Goal: Information Seeking & Learning: Learn about a topic

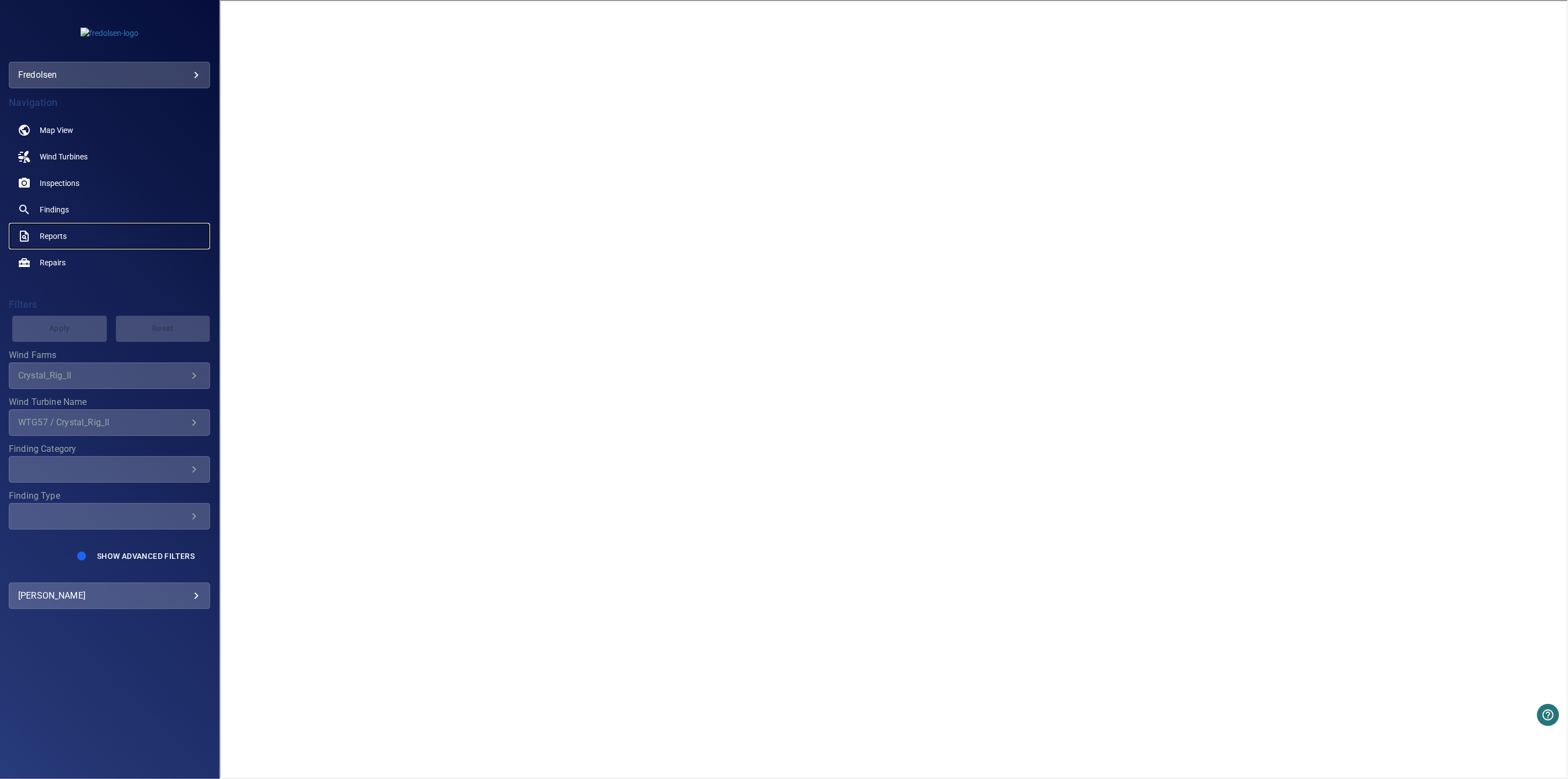
click at [65, 228] on link "Reports" at bounding box center [109, 236] width 201 height 26
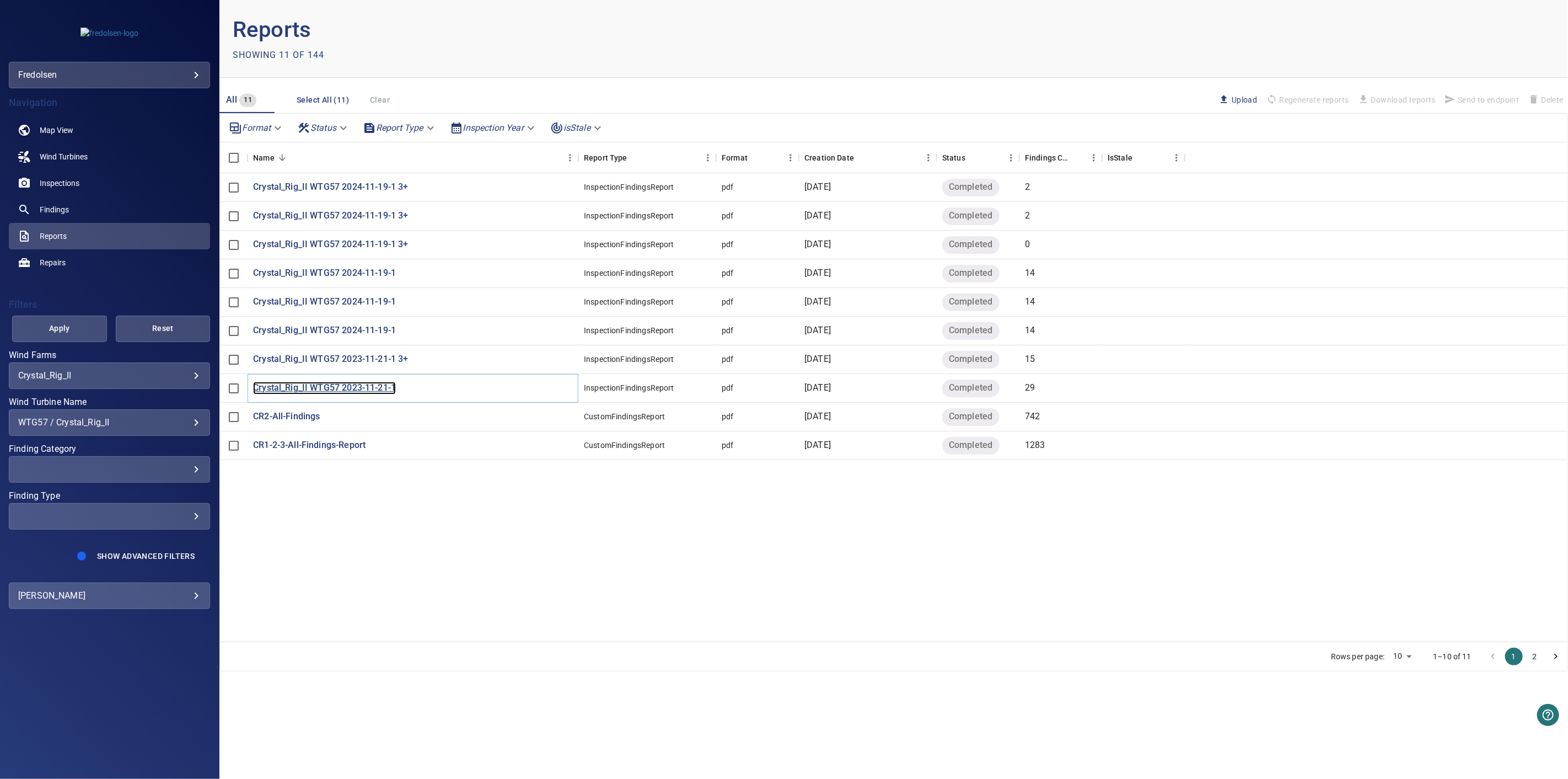
click at [386, 389] on p "Crystal_Rig_II WTG57 2023-11-21-1" at bounding box center [324, 388] width 143 height 13
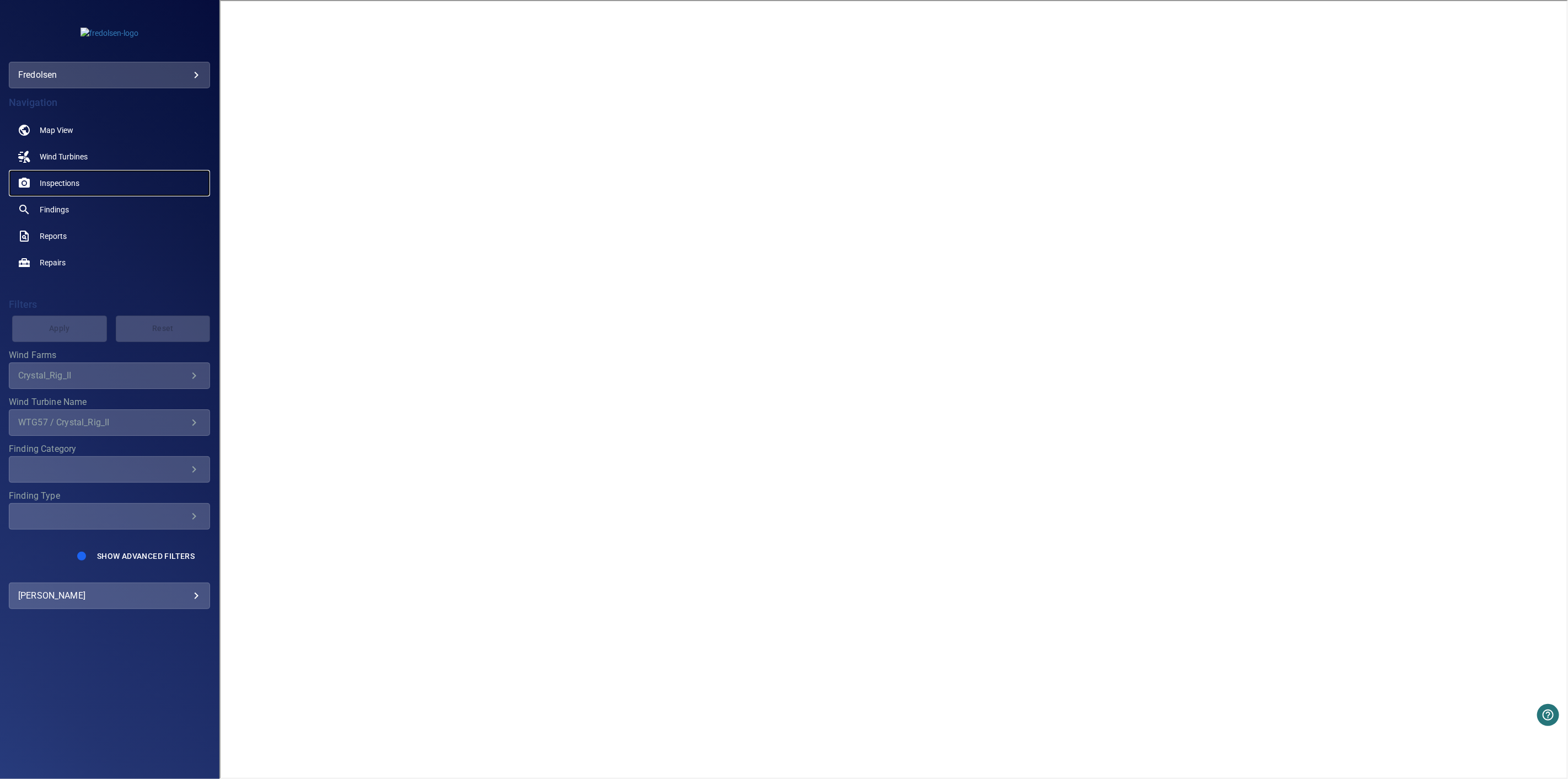
click at [69, 188] on span "Inspections" at bounding box center [59, 183] width 40 height 11
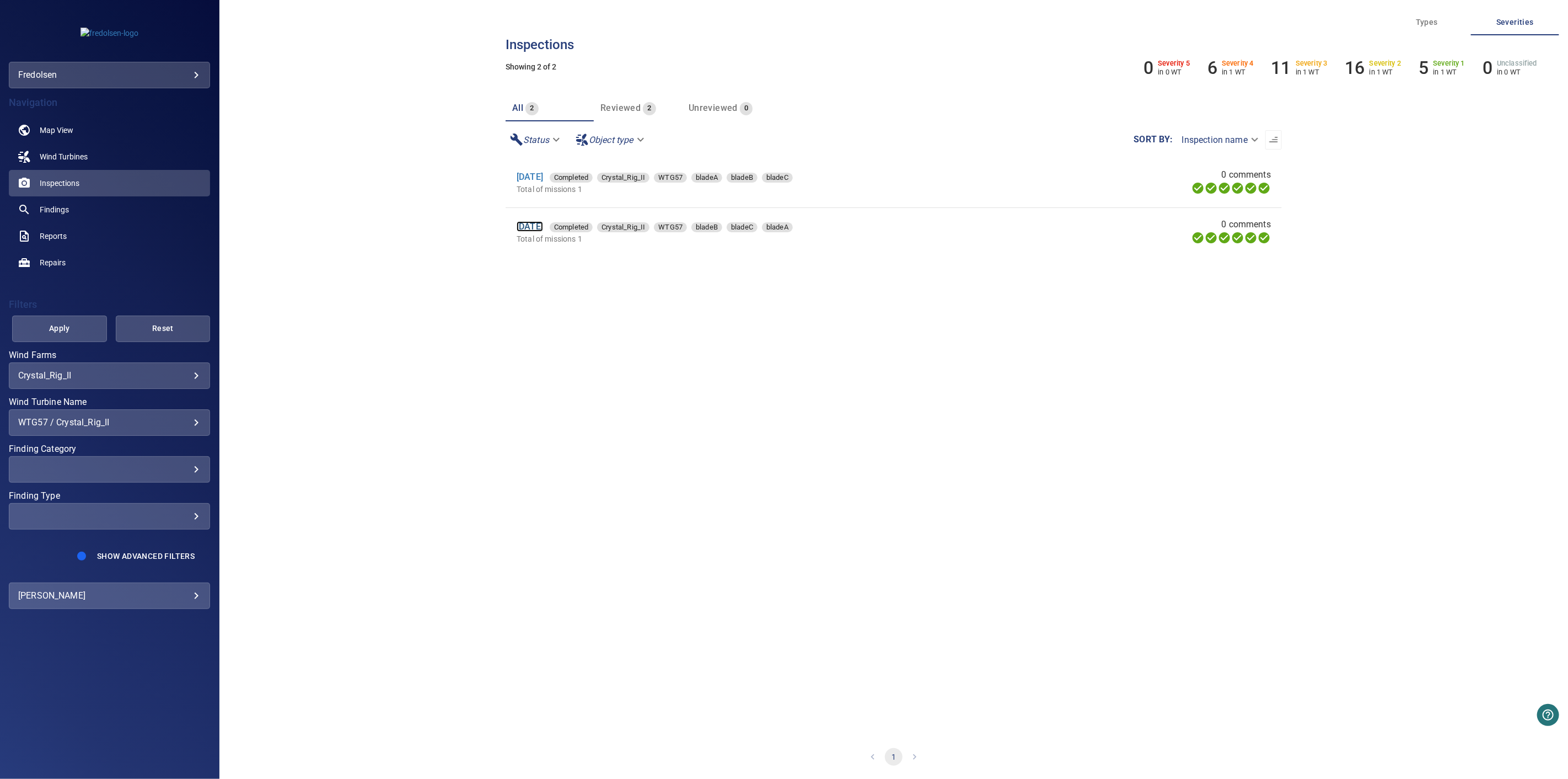
click at [531, 224] on link "[DATE]" at bounding box center [530, 226] width 26 height 10
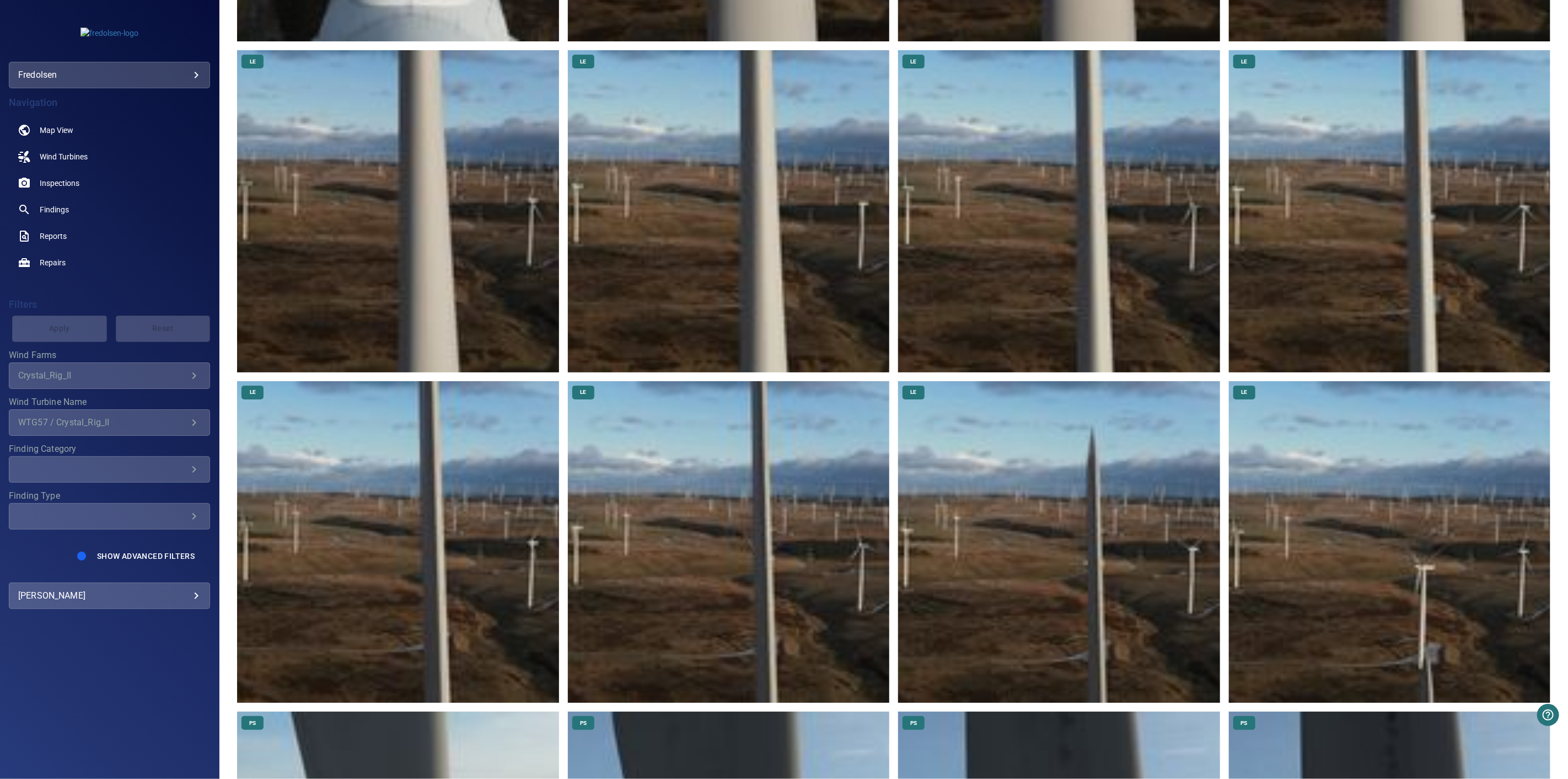
scroll to position [674, 0]
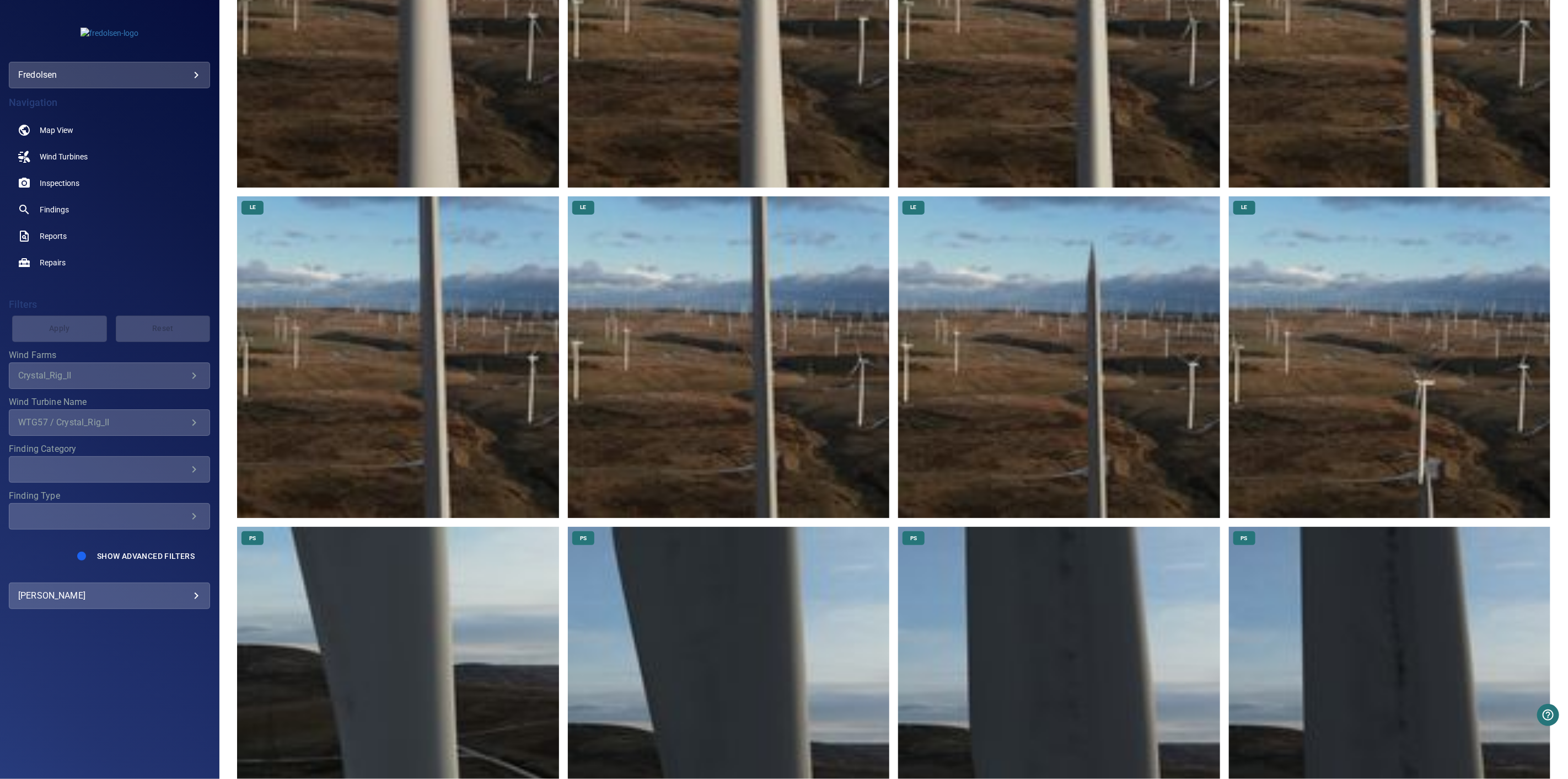
click at [1095, 395] on img at bounding box center [1059, 357] width 321 height 322
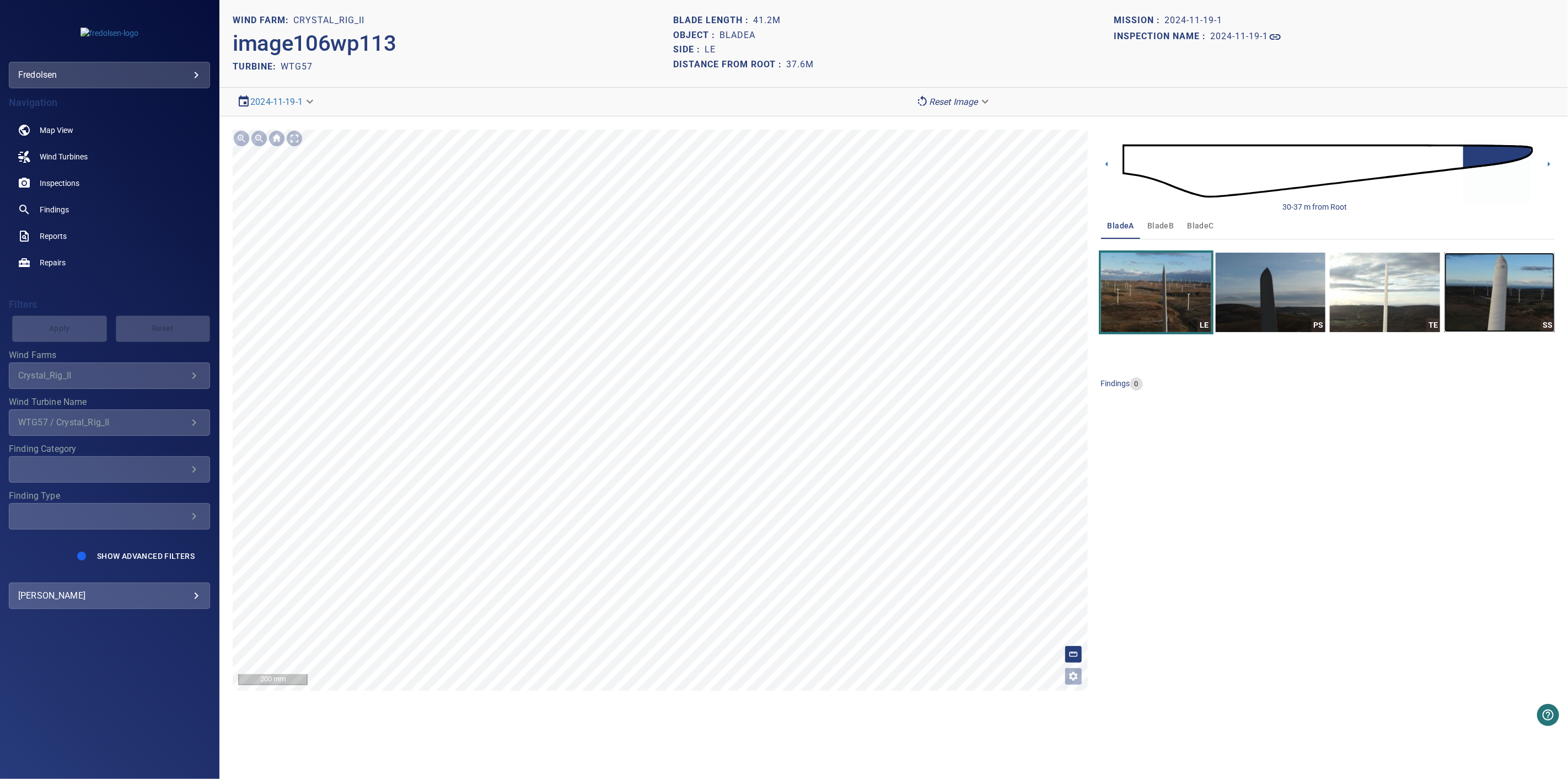
click at [1491, 298] on img "button" at bounding box center [1499, 292] width 110 height 79
click at [1278, 295] on img "button" at bounding box center [1270, 292] width 110 height 79
click at [1164, 219] on span "bladeB" at bounding box center [1160, 226] width 26 height 14
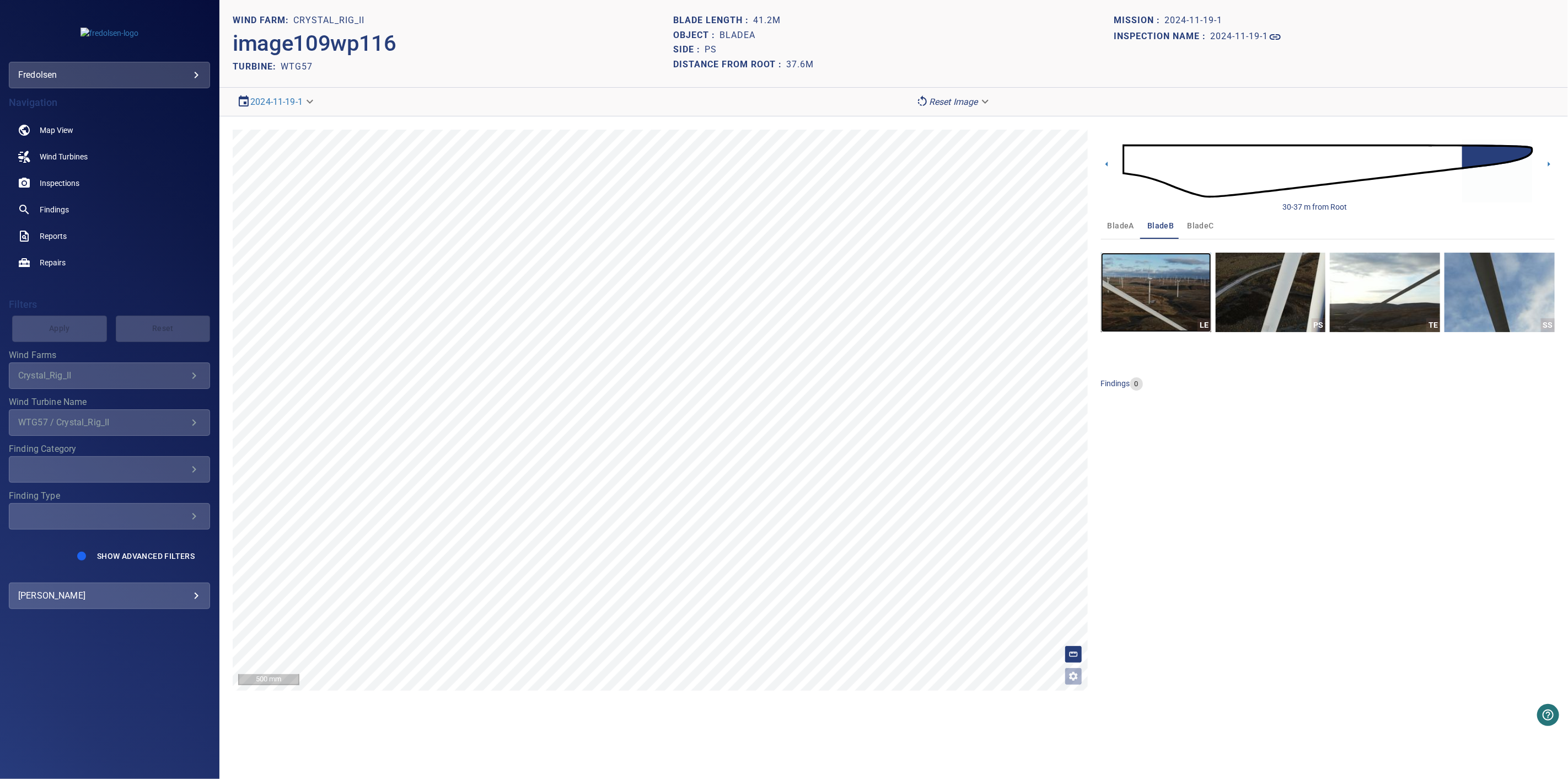
click at [1189, 305] on img "button" at bounding box center [1156, 292] width 110 height 79
click at [1073, 701] on div "**********" at bounding box center [894, 410] width 1349 height 588
click at [1253, 309] on img "button" at bounding box center [1270, 292] width 110 height 79
click at [1110, 164] on icon at bounding box center [1107, 164] width 12 height 12
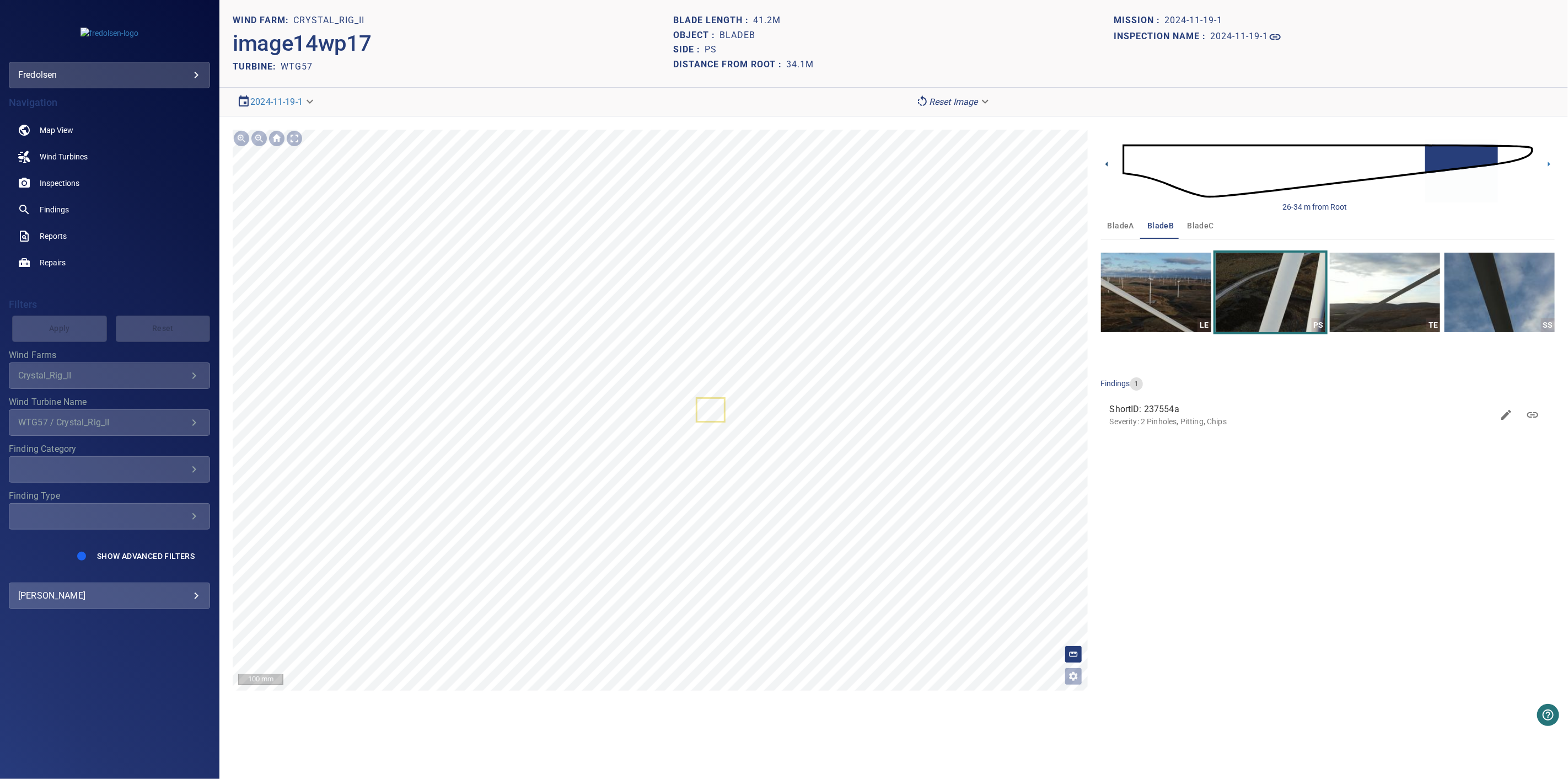
click at [1110, 161] on icon at bounding box center [1107, 164] width 12 height 12
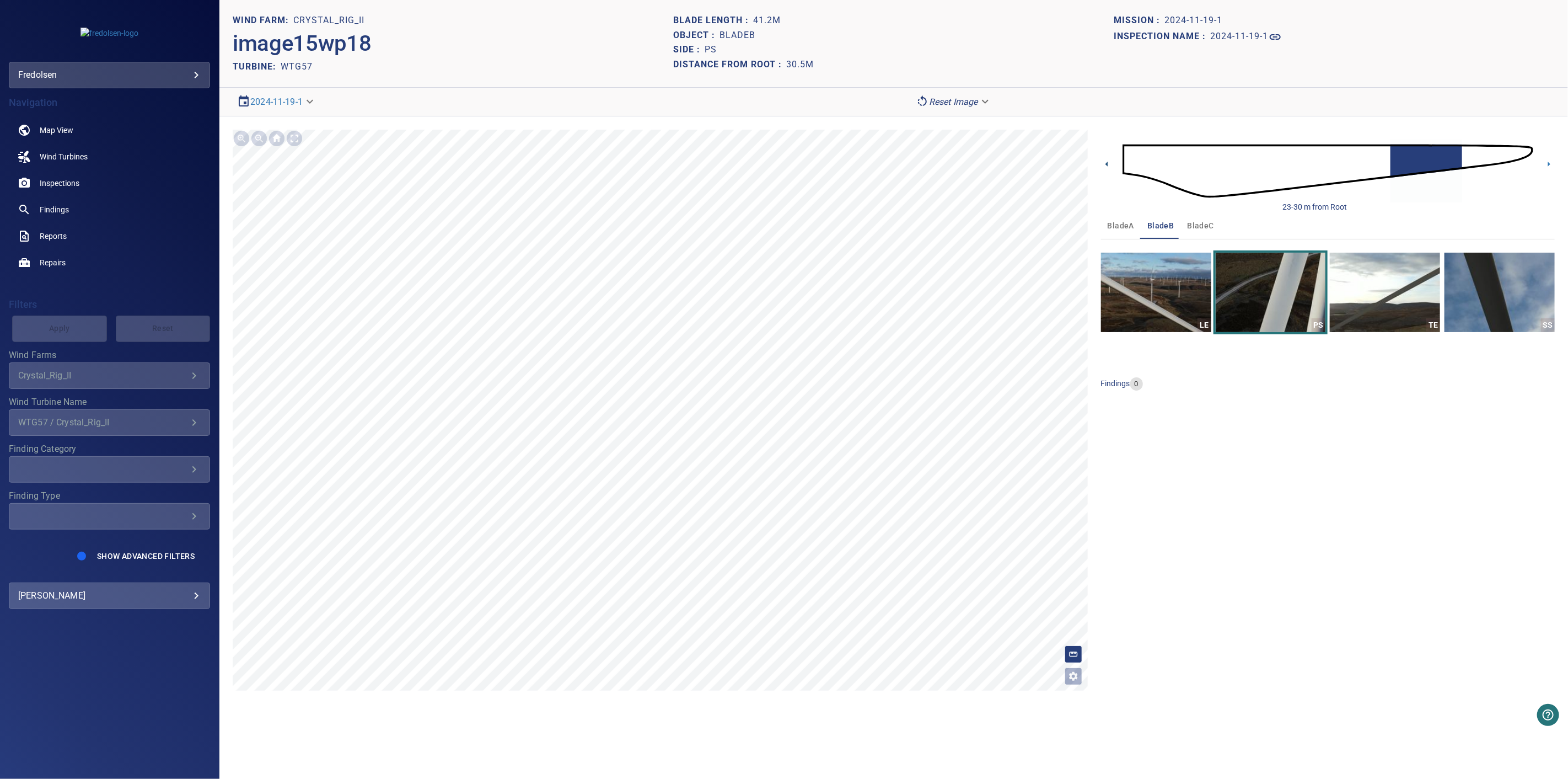
click at [1110, 161] on icon at bounding box center [1107, 164] width 12 height 12
click at [1111, 164] on icon at bounding box center [1107, 164] width 12 height 12
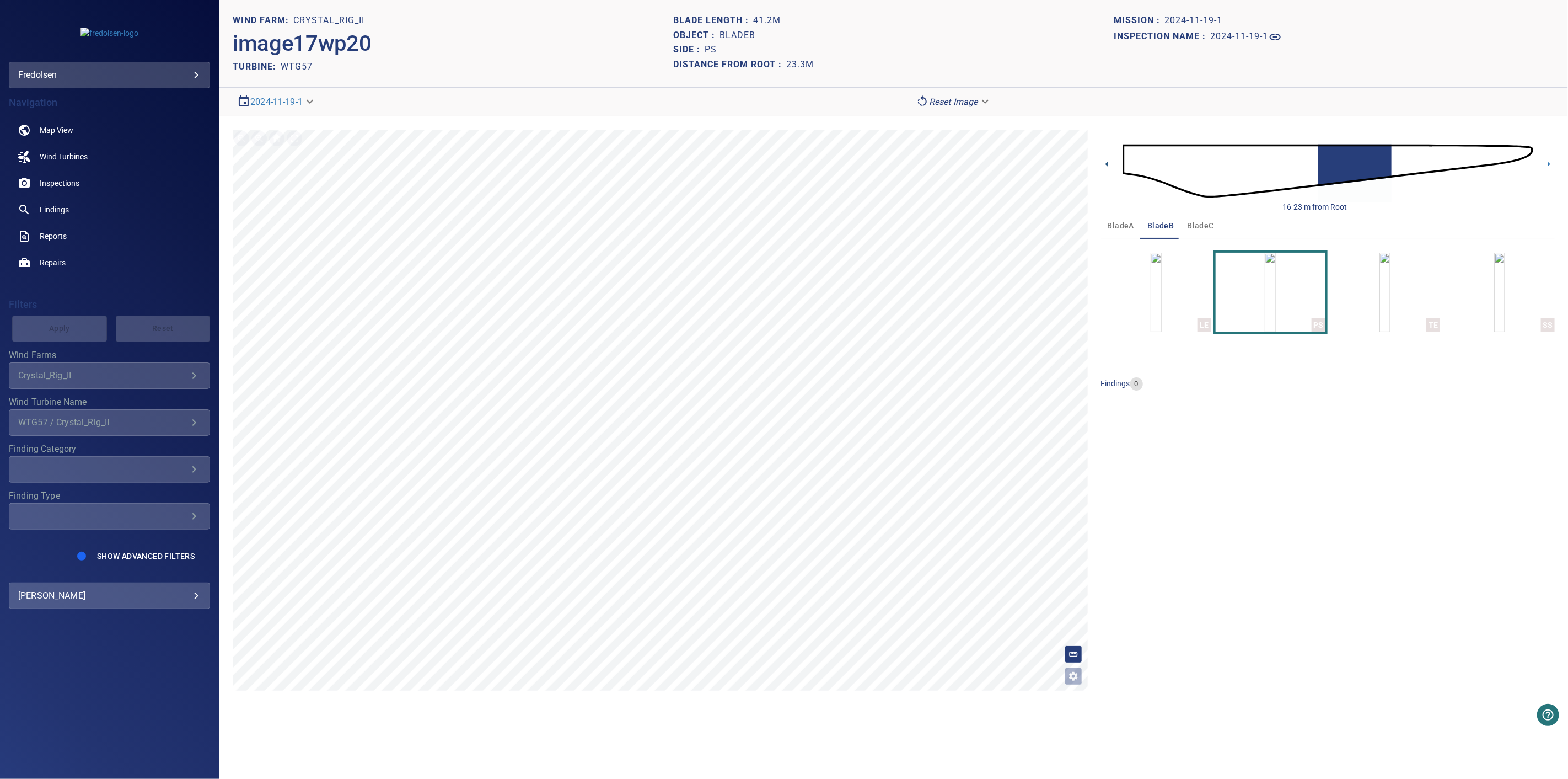
click at [1103, 158] on icon at bounding box center [1107, 164] width 12 height 12
click at [1108, 163] on icon at bounding box center [1107, 164] width 12 height 12
click at [1265, 305] on img "button" at bounding box center [1270, 292] width 11 height 79
click at [1099, 164] on div "**********" at bounding box center [894, 410] width 1349 height 588
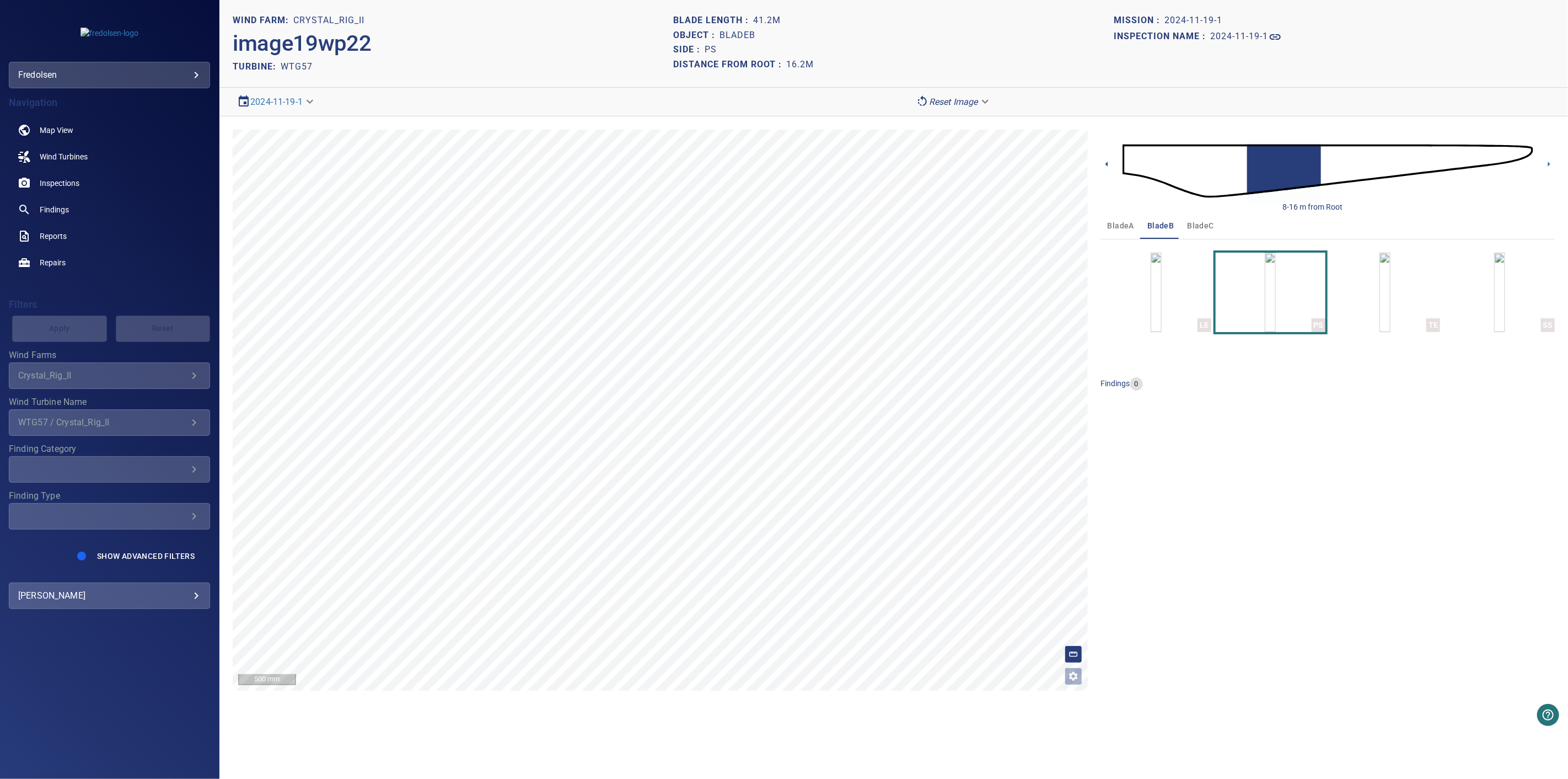
click at [1108, 166] on icon at bounding box center [1107, 164] width 12 height 12
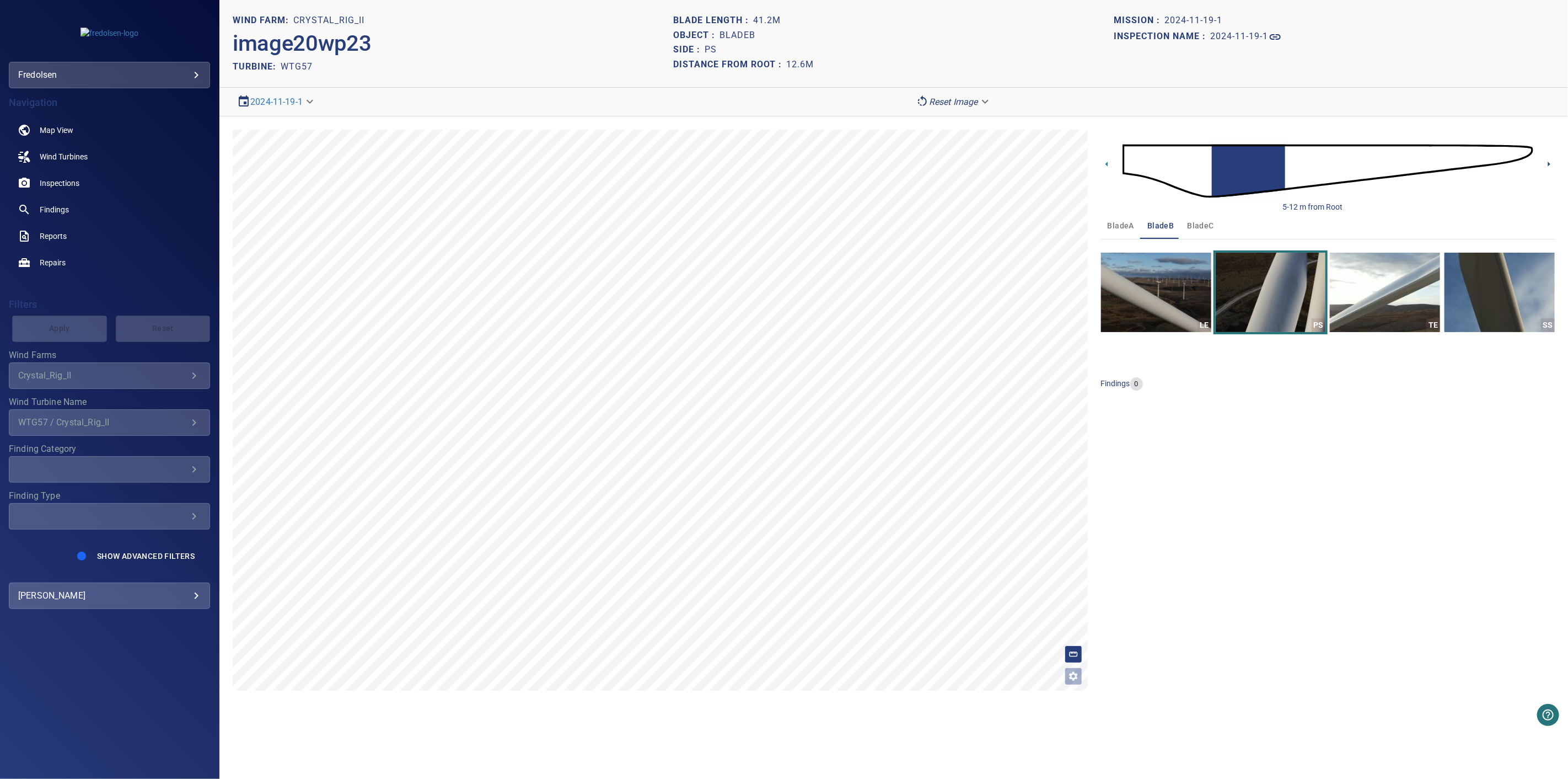
click at [1550, 161] on icon at bounding box center [1549, 164] width 12 height 12
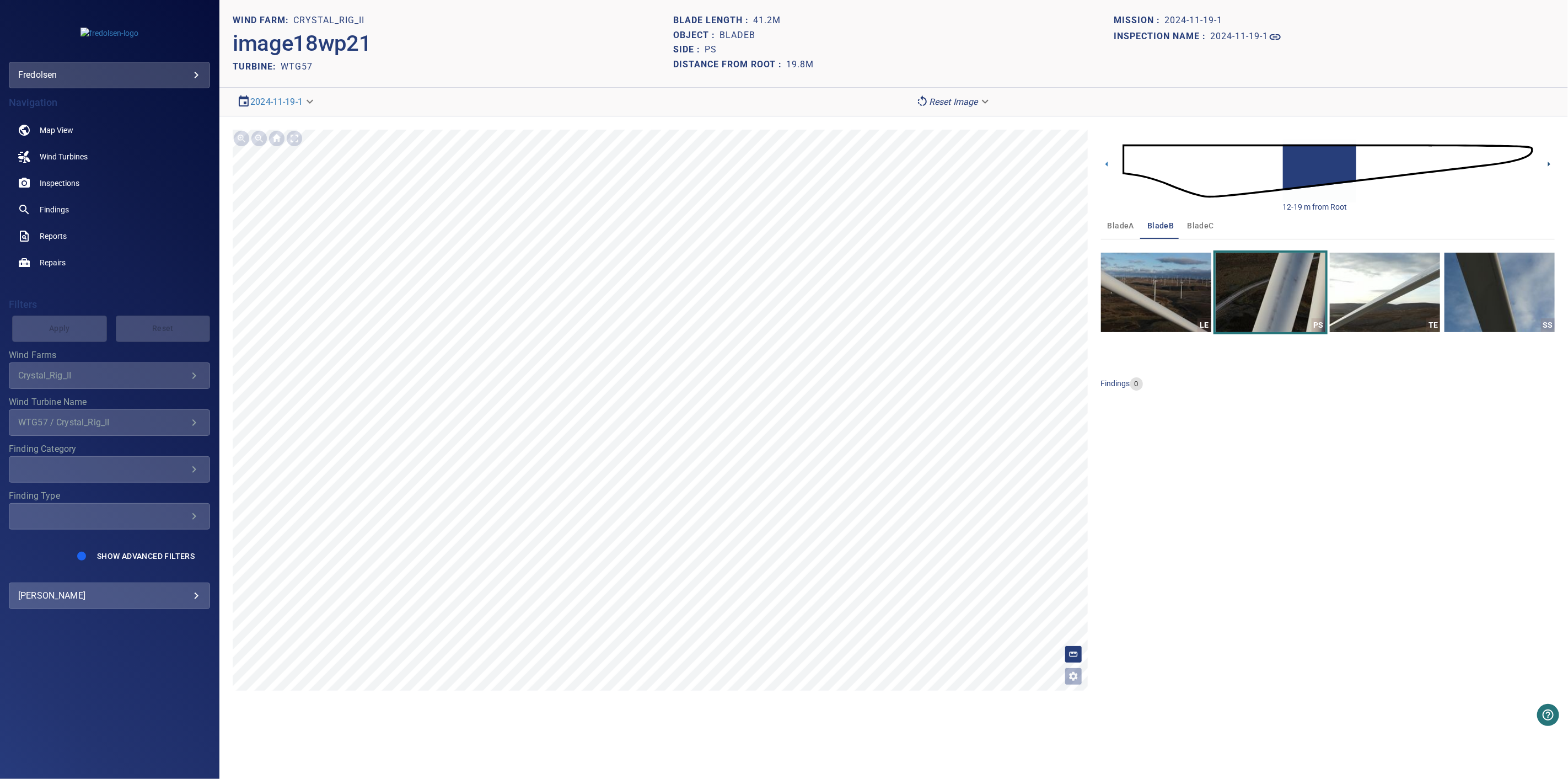
click at [1552, 167] on icon at bounding box center [1549, 164] width 12 height 12
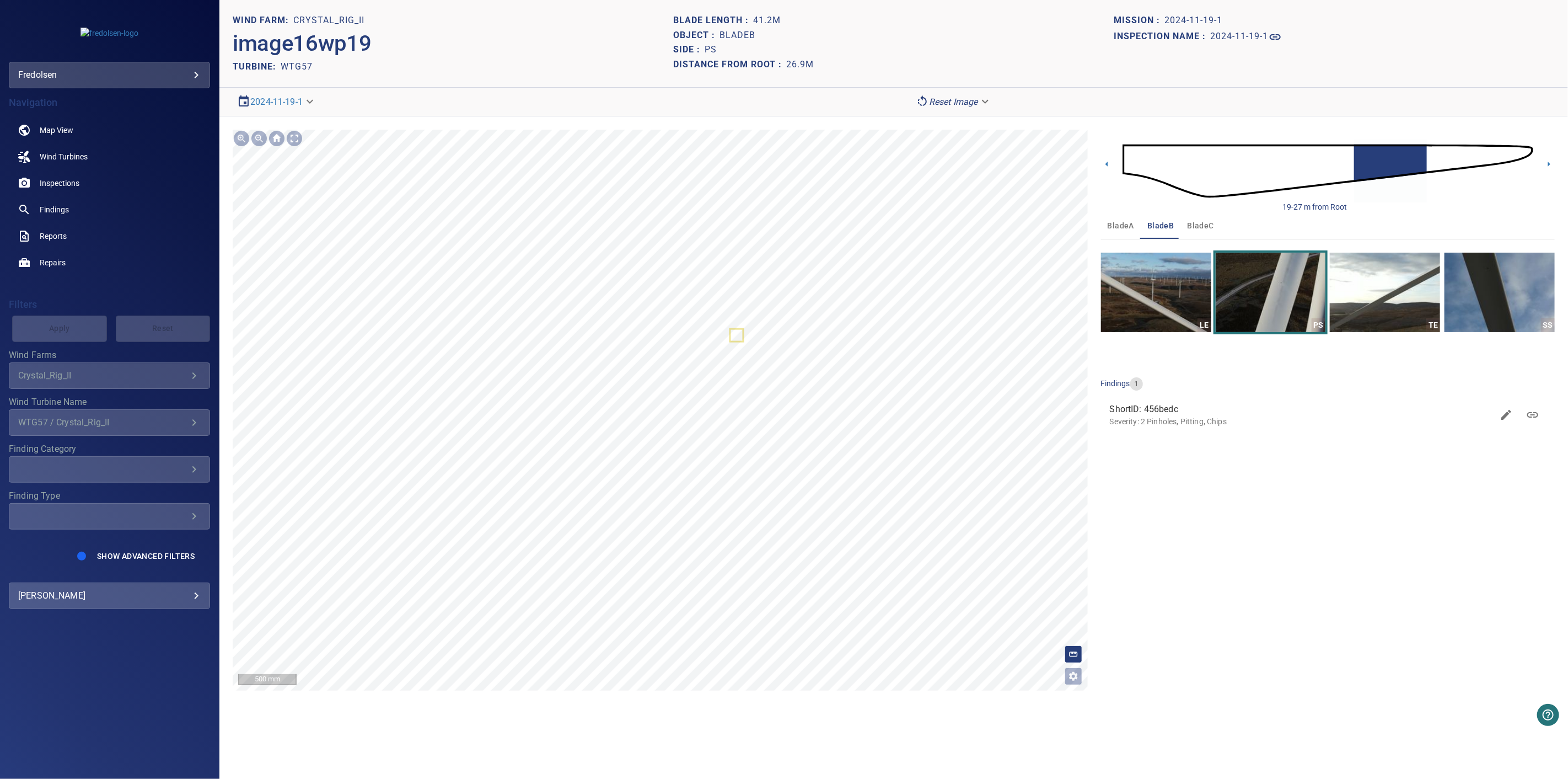
click at [1078, 673] on icon "Open image filters and tagging options" at bounding box center [1073, 676] width 11 height 11
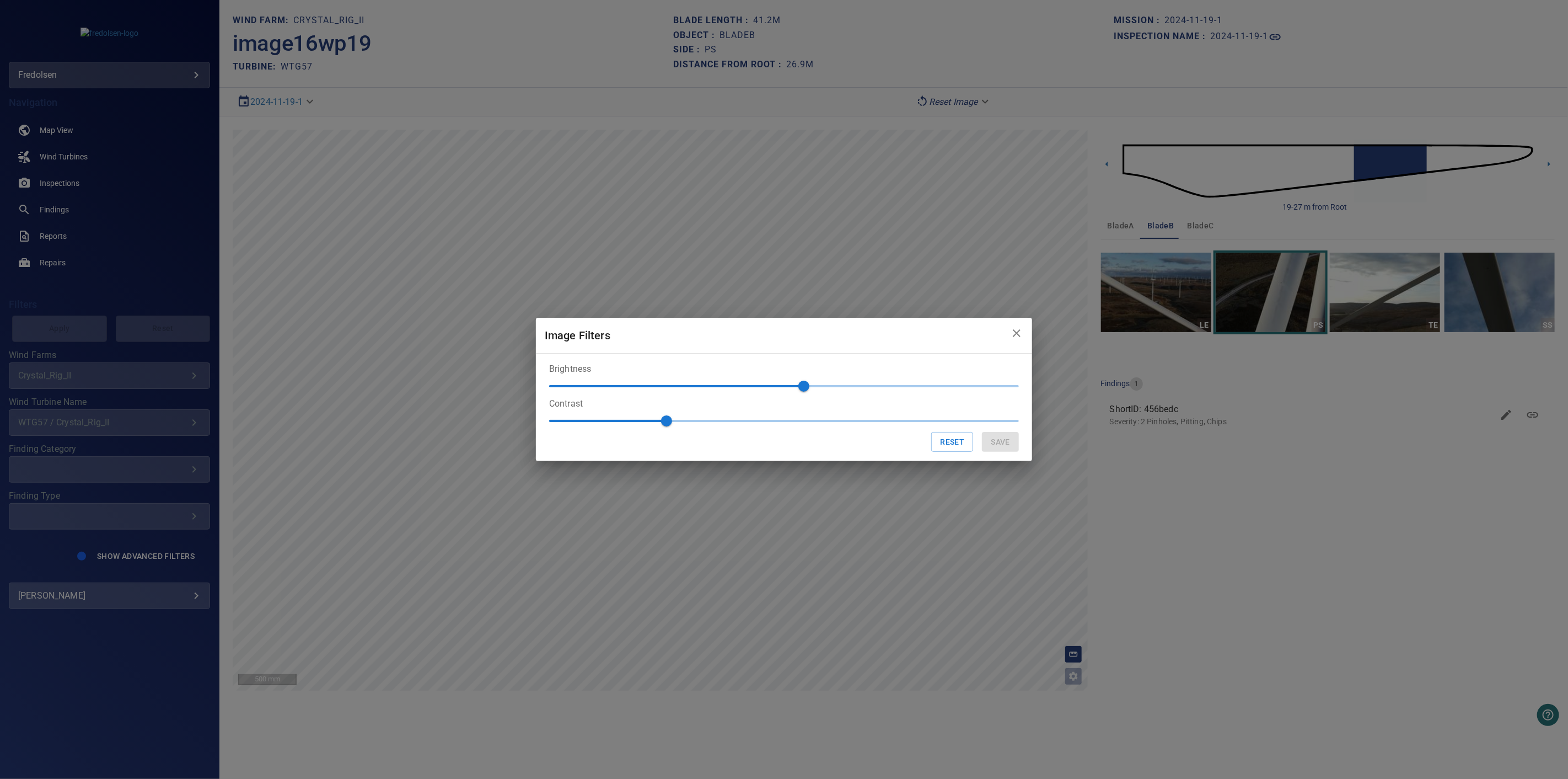
click at [1015, 330] on icon "close" at bounding box center [1017, 333] width 13 height 13
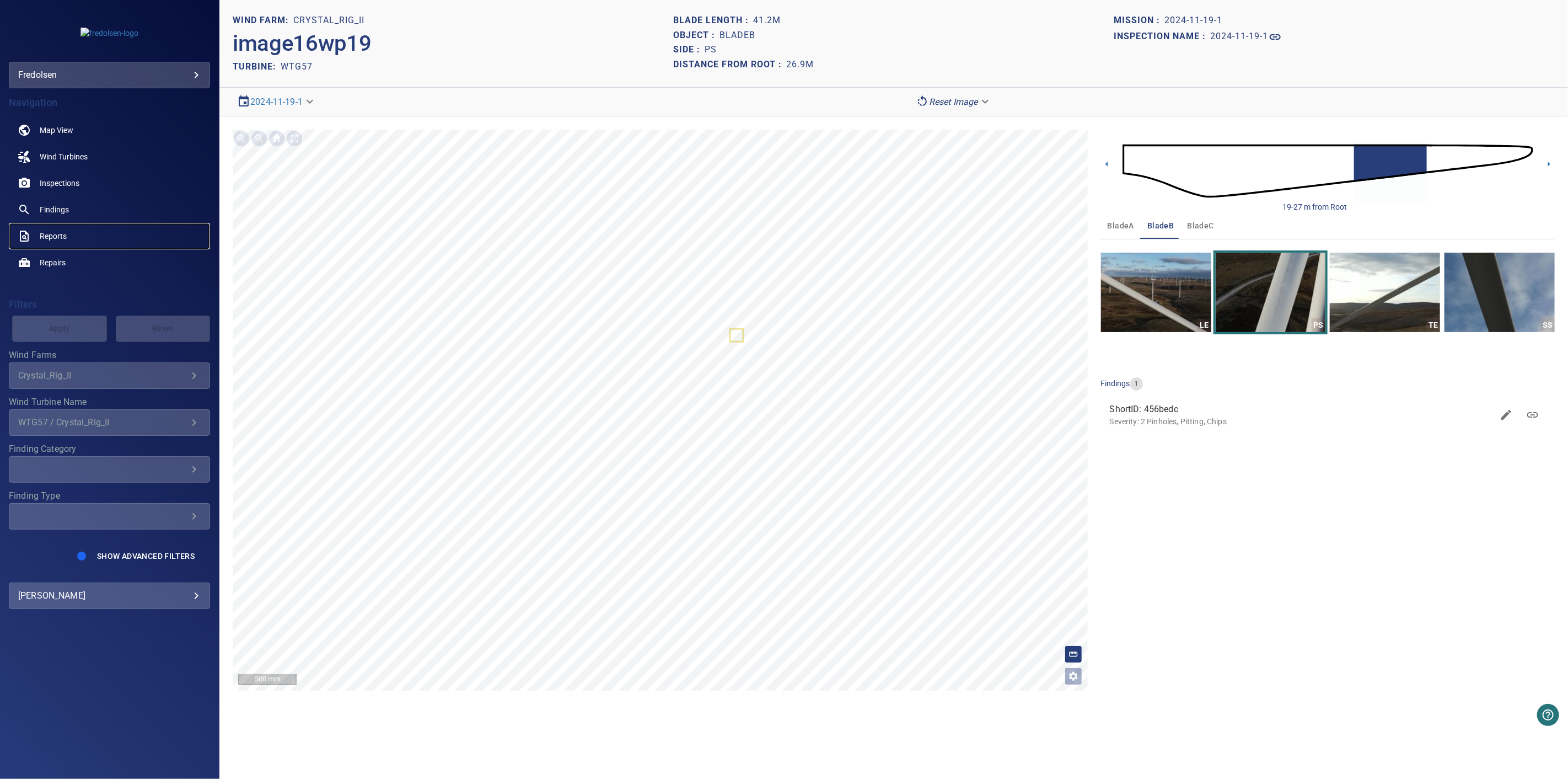
click at [58, 236] on span "Reports" at bounding box center [53, 236] width 27 height 11
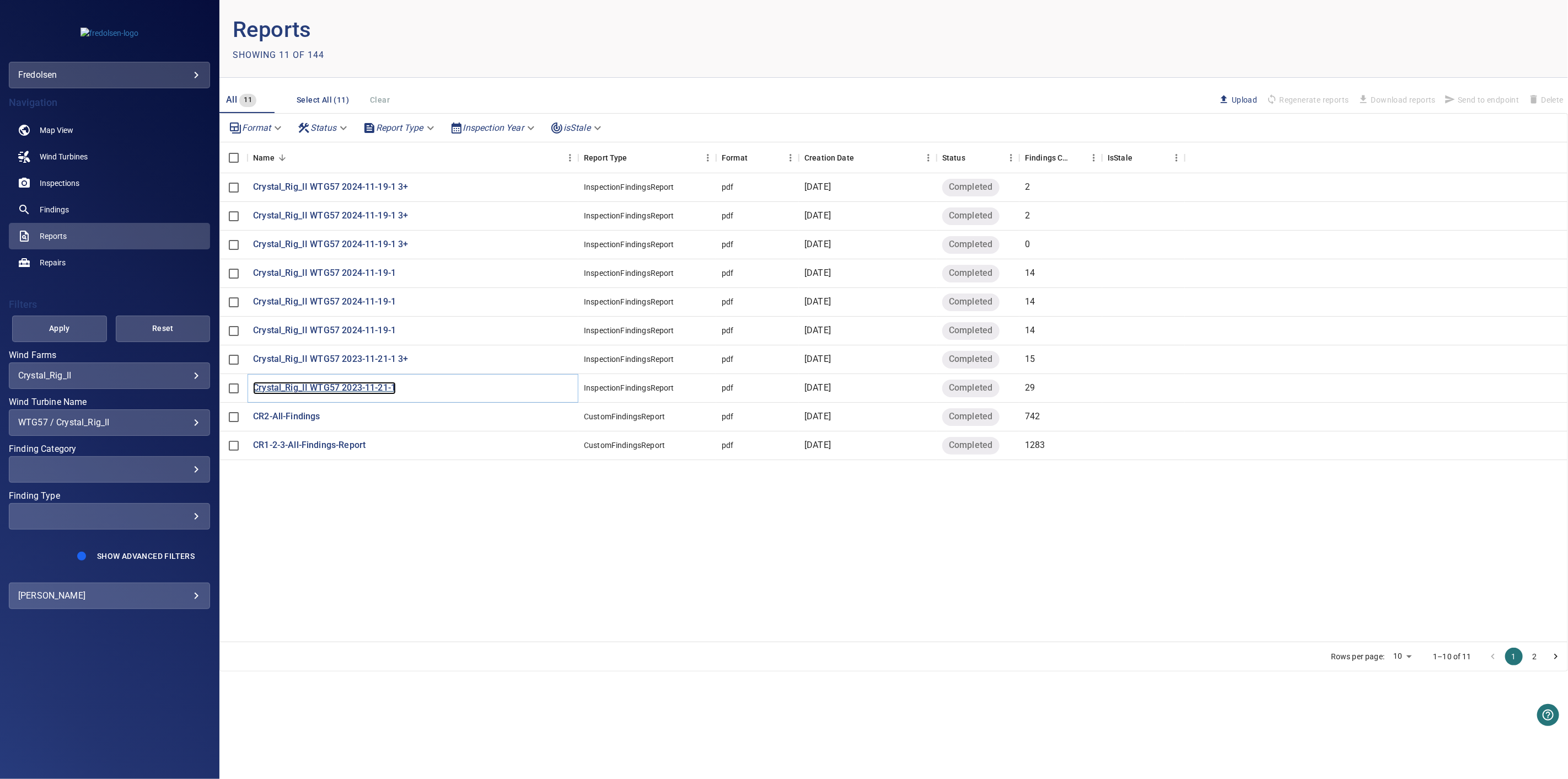
click at [371, 389] on p "Crystal_Rig_II WTG57 2023-11-21-1" at bounding box center [324, 388] width 143 height 13
